Goal: Task Accomplishment & Management: Manage account settings

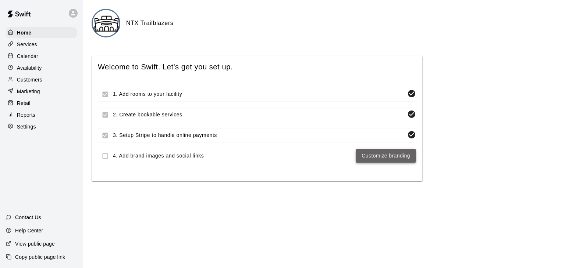
click at [368, 159] on link "Customize branding" at bounding box center [385, 155] width 49 height 9
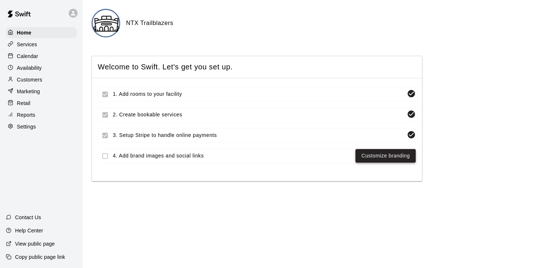
select select "**"
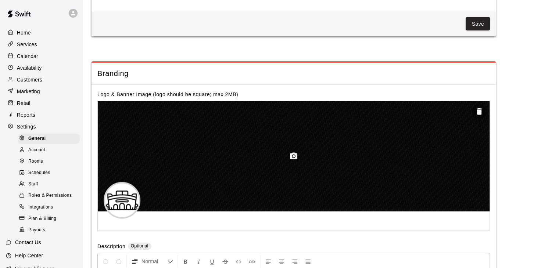
scroll to position [1603, 0]
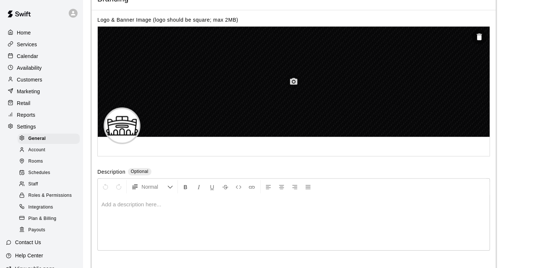
click at [295, 86] on icon "button" at bounding box center [293, 82] width 9 height 9
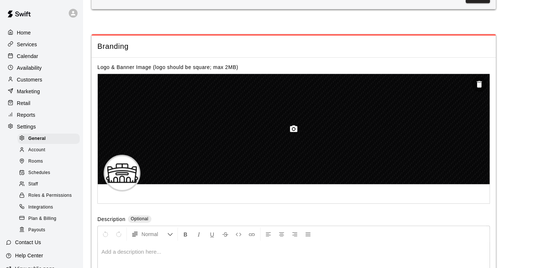
scroll to position [1558, 0]
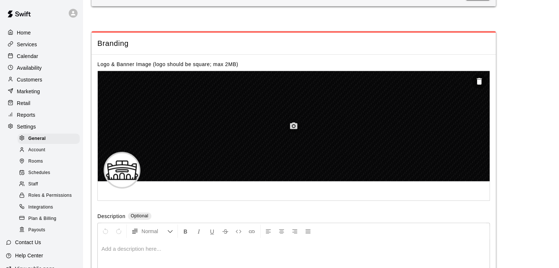
click at [290, 129] on icon "button" at bounding box center [293, 126] width 7 height 7
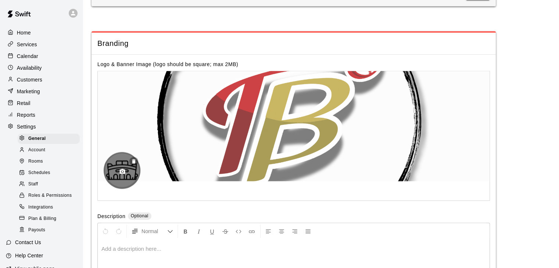
drag, startPoint x: 277, startPoint y: 144, endPoint x: 120, endPoint y: 186, distance: 162.9
click at [120, 186] on div at bounding box center [294, 130] width 392 height 118
click at [120, 174] on icon "button" at bounding box center [123, 171] width 6 height 5
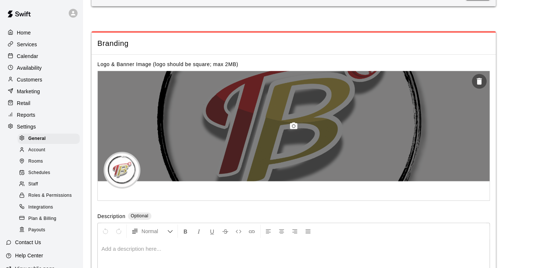
click at [316, 140] on div at bounding box center [294, 126] width 392 height 110
click at [291, 129] on icon "button" at bounding box center [293, 126] width 7 height 7
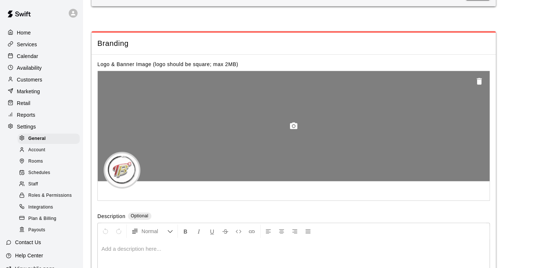
click at [482, 86] on icon "button" at bounding box center [479, 81] width 9 height 9
click at [293, 129] on icon "button" at bounding box center [293, 126] width 7 height 7
click at [299, 134] on button "button" at bounding box center [293, 126] width 15 height 15
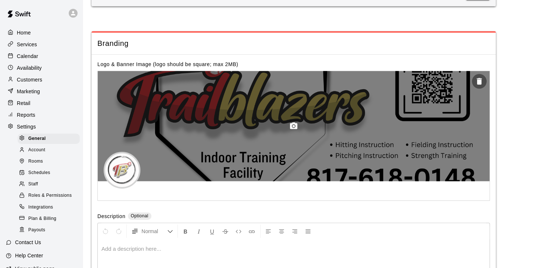
click at [294, 128] on circle "button" at bounding box center [294, 126] width 2 height 2
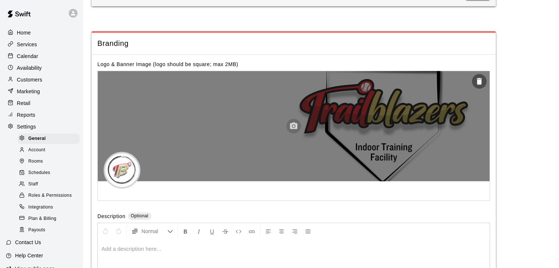
click at [290, 129] on icon "button" at bounding box center [293, 126] width 7 height 7
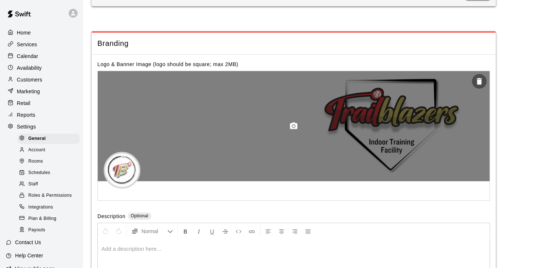
click at [293, 128] on circle "button" at bounding box center [294, 126] width 2 height 2
